Goal: Task Accomplishment & Management: Use online tool/utility

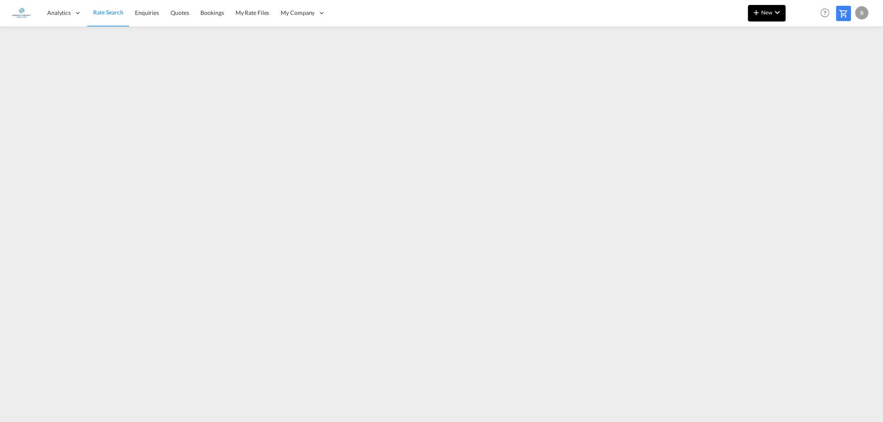
click at [771, 13] on span "New" at bounding box center [766, 12] width 31 height 7
click at [805, 60] on span "Ratesheet" at bounding box center [800, 62] width 9 height 17
click at [762, 12] on span "New" at bounding box center [766, 12] width 31 height 7
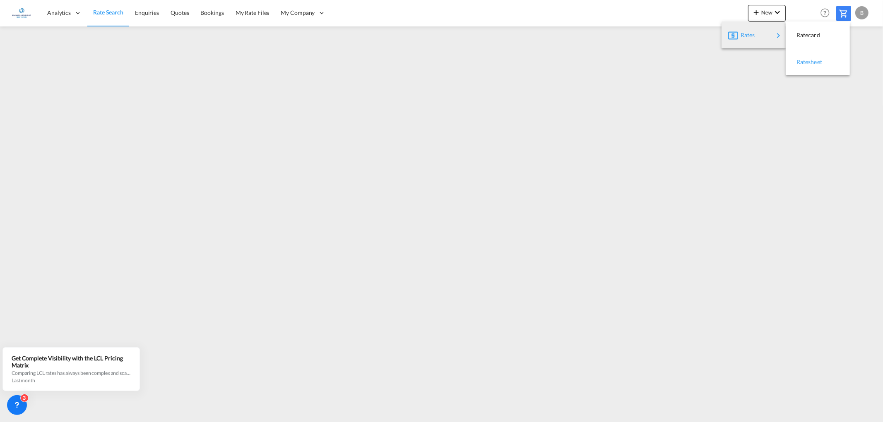
click at [805, 63] on span "Ratesheet" at bounding box center [800, 62] width 9 height 17
